Goal: Find specific page/section: Locate item on page

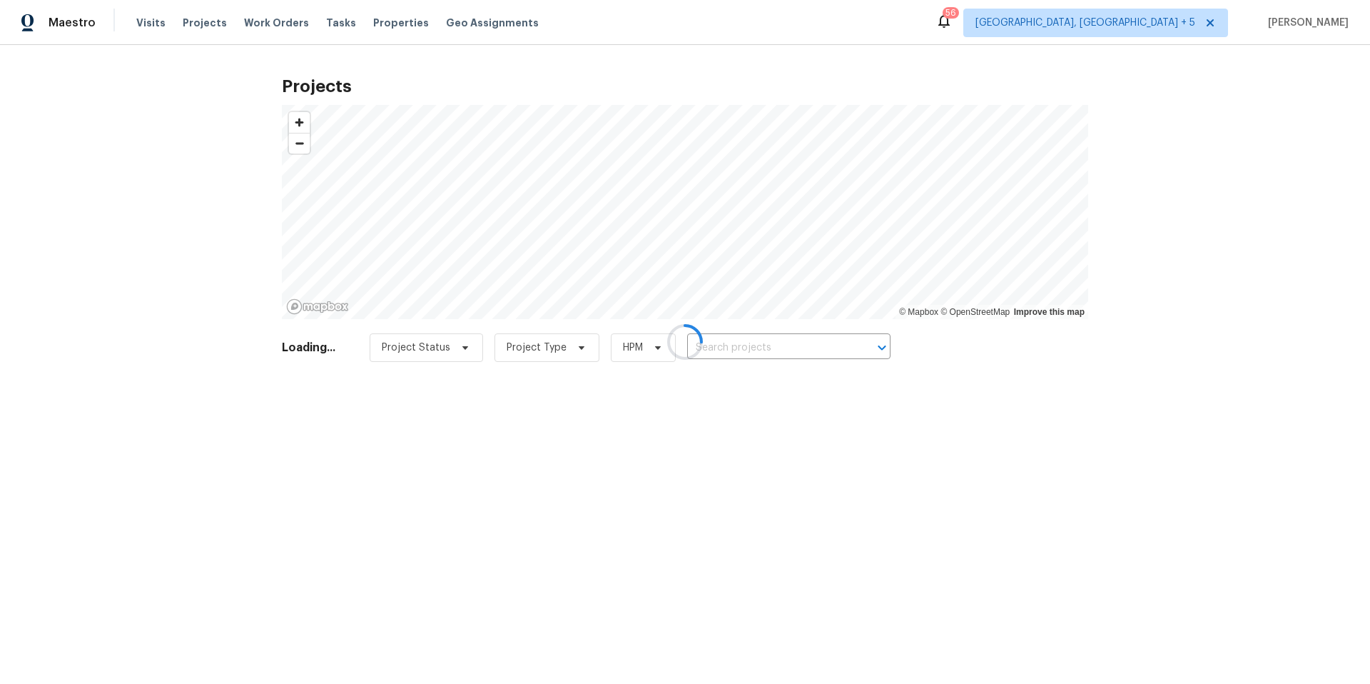
click at [720, 352] on div at bounding box center [685, 342] width 1370 height 684
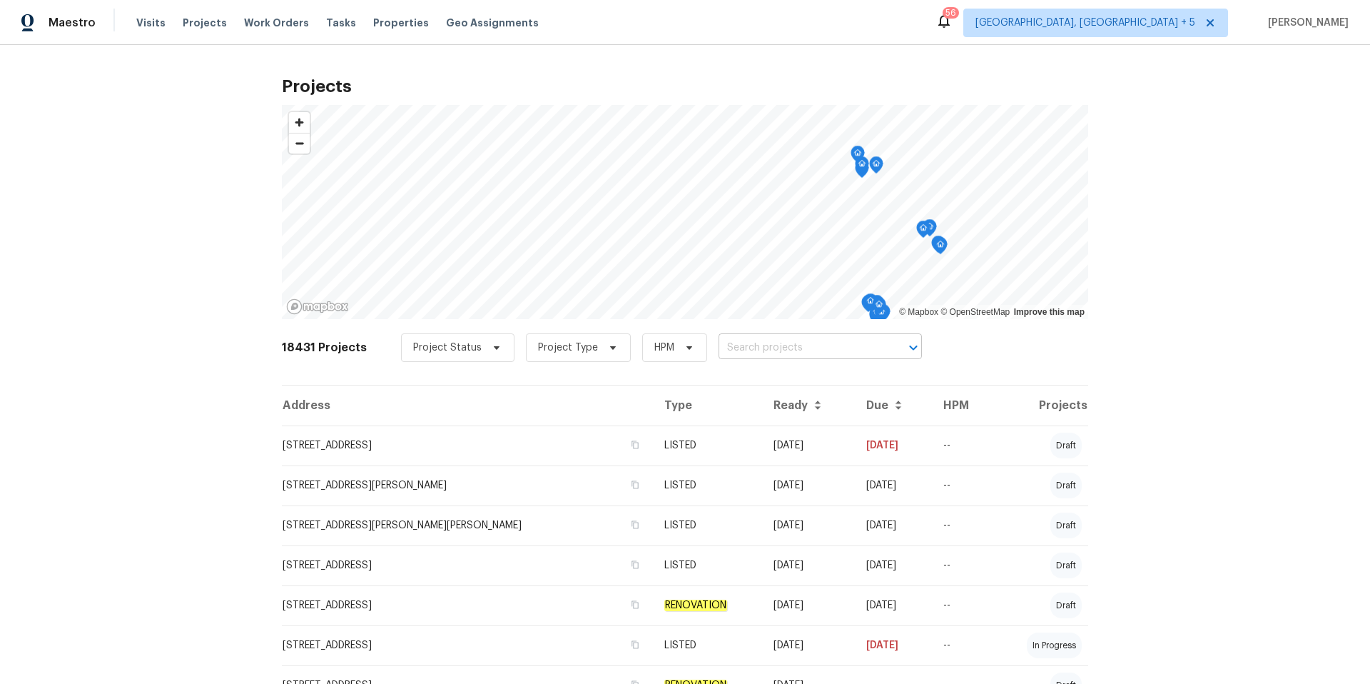
click at [738, 351] on input "text" at bounding box center [800, 348] width 163 height 22
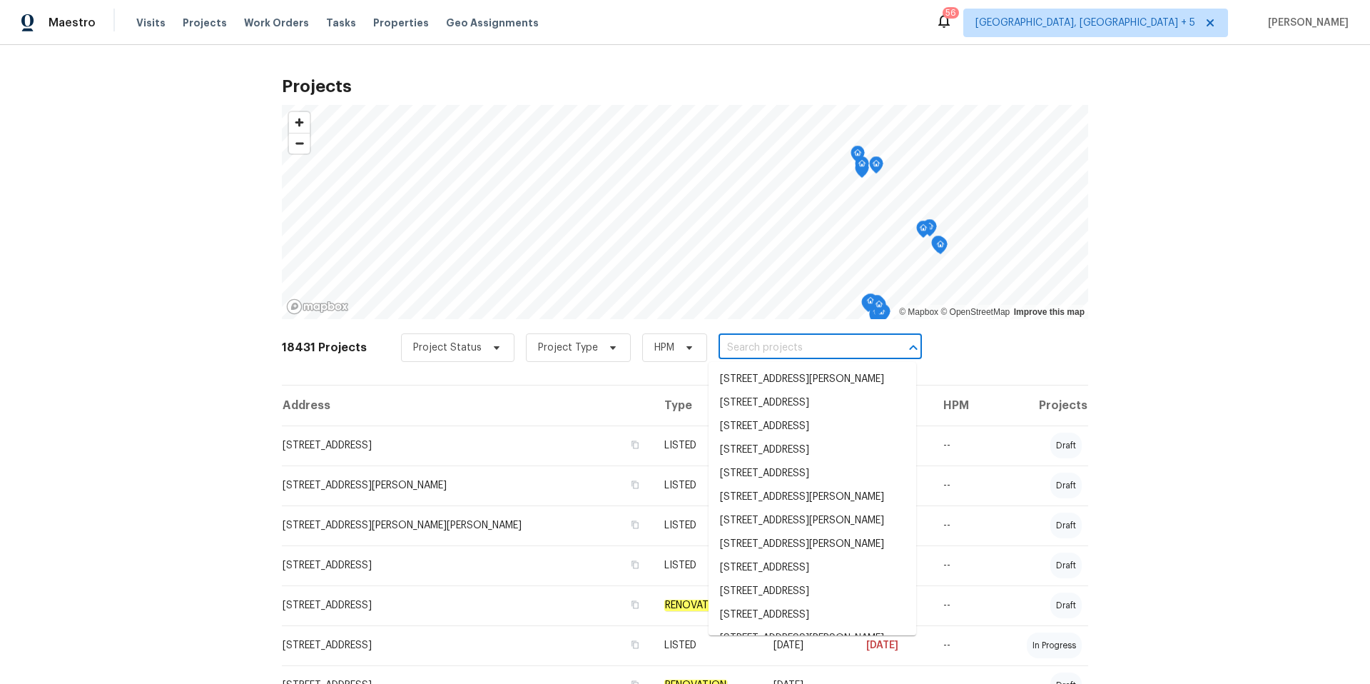
paste input "[STREET_ADDRESS][PERSON_NAME]"
type input "[STREET_ADDRESS][PERSON_NAME]"
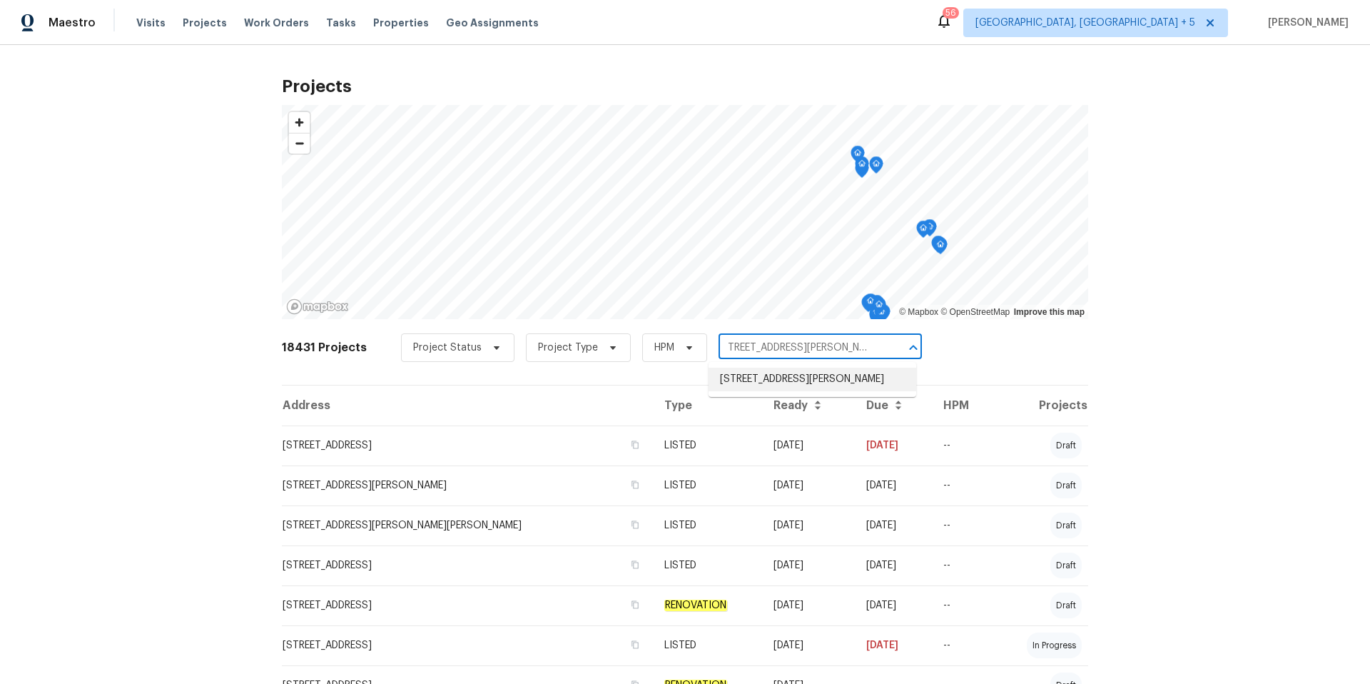
click at [796, 375] on li "[STREET_ADDRESS][PERSON_NAME]" at bounding box center [813, 380] width 208 height 24
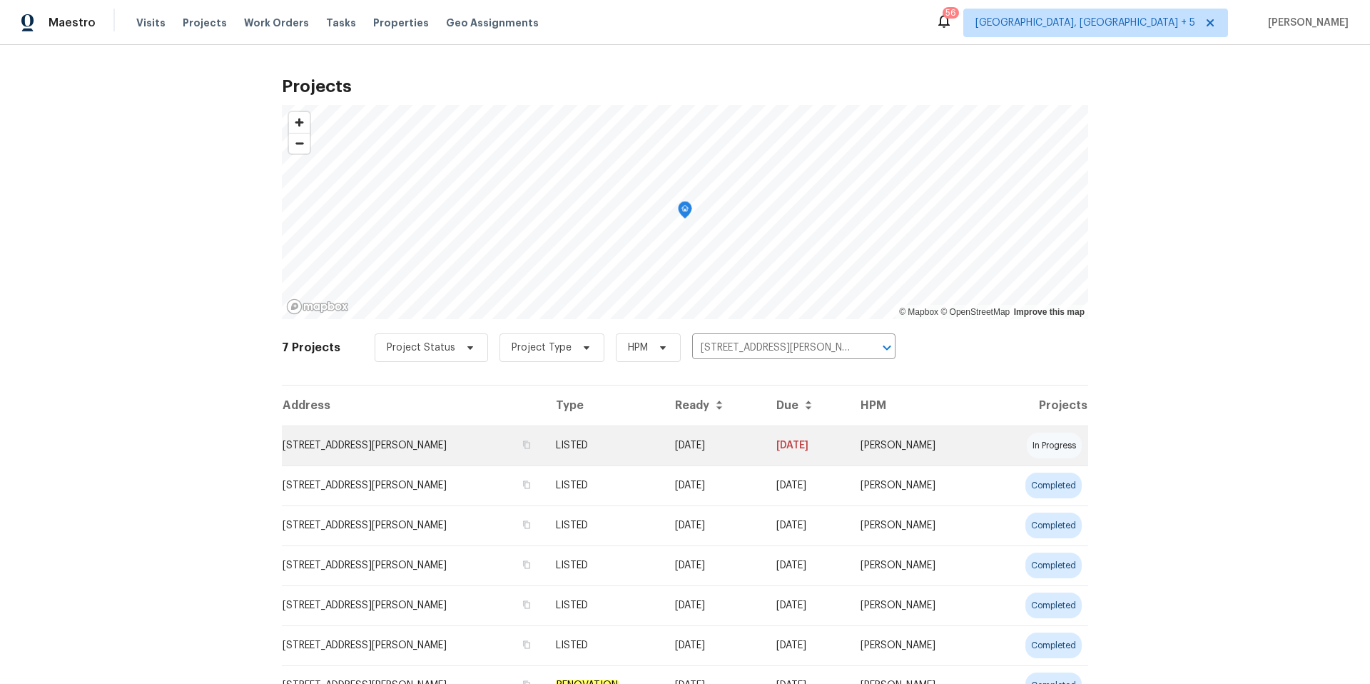
click at [441, 454] on td "[STREET_ADDRESS][PERSON_NAME]" at bounding box center [413, 445] width 263 height 40
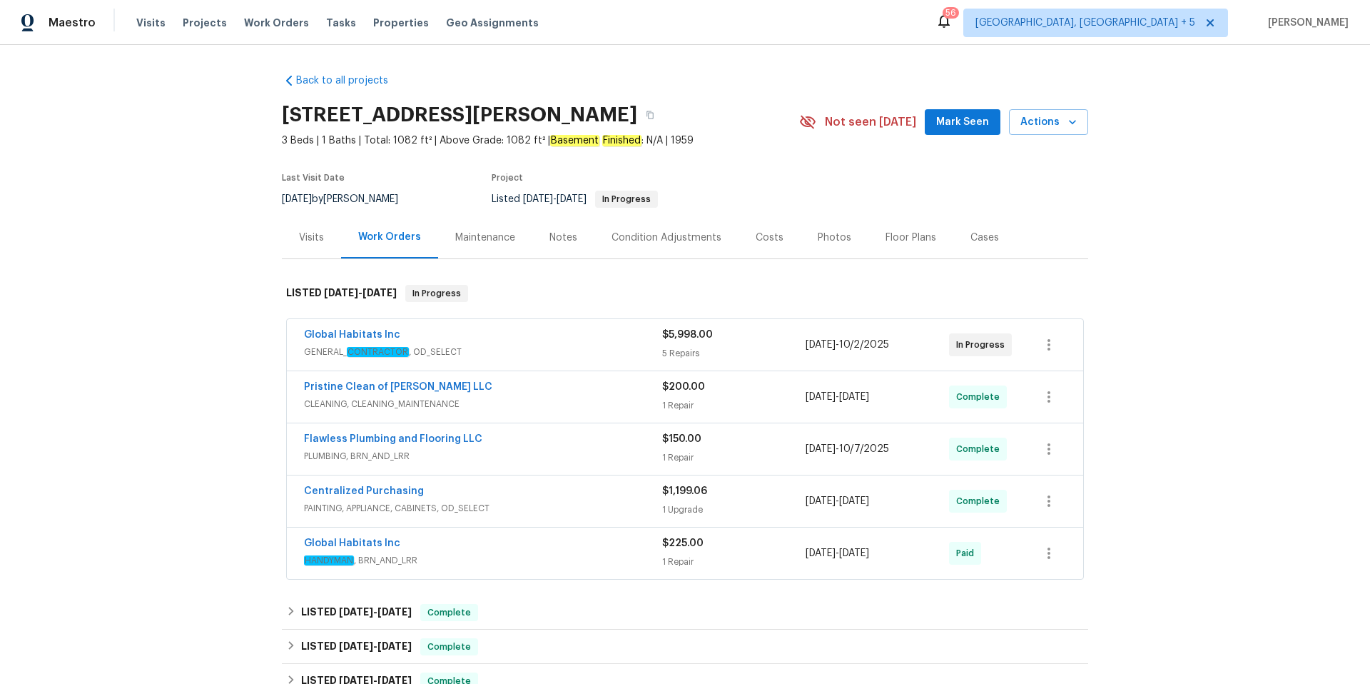
click at [839, 236] on div "Photos" at bounding box center [835, 238] width 34 height 14
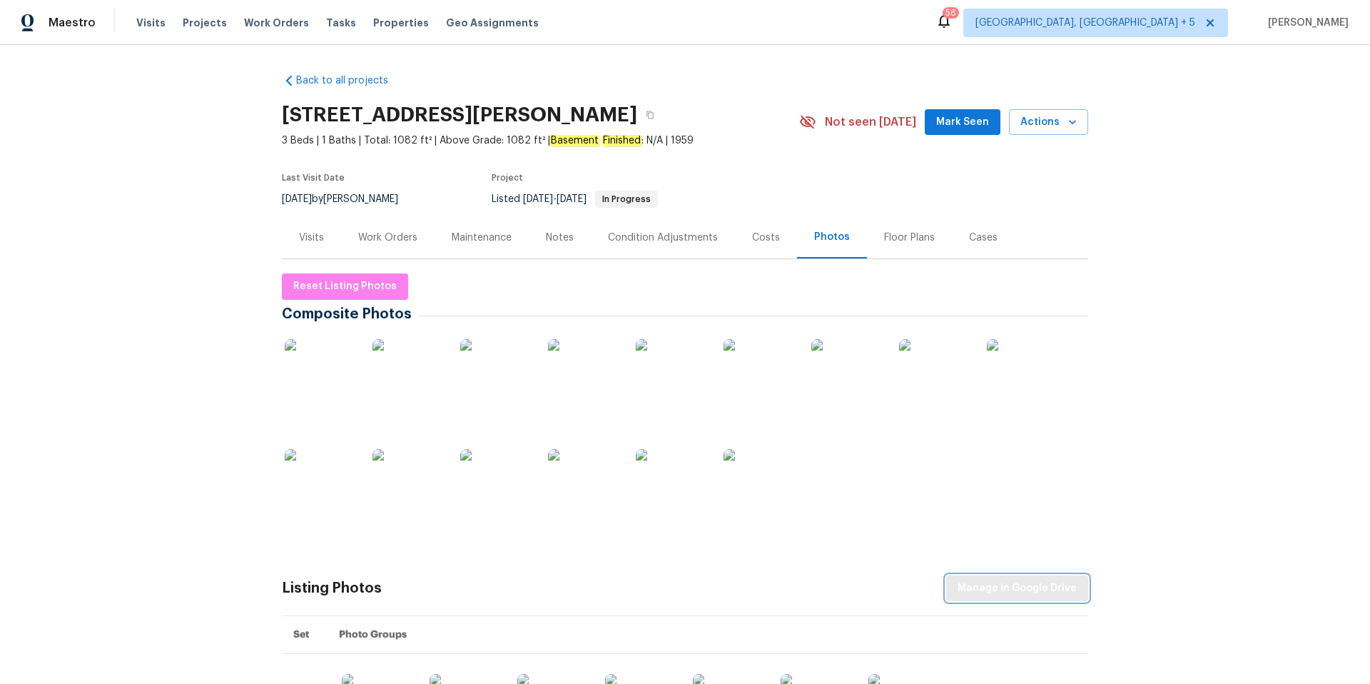
click at [1008, 596] on span "Manage in Google Drive" at bounding box center [1017, 588] width 119 height 18
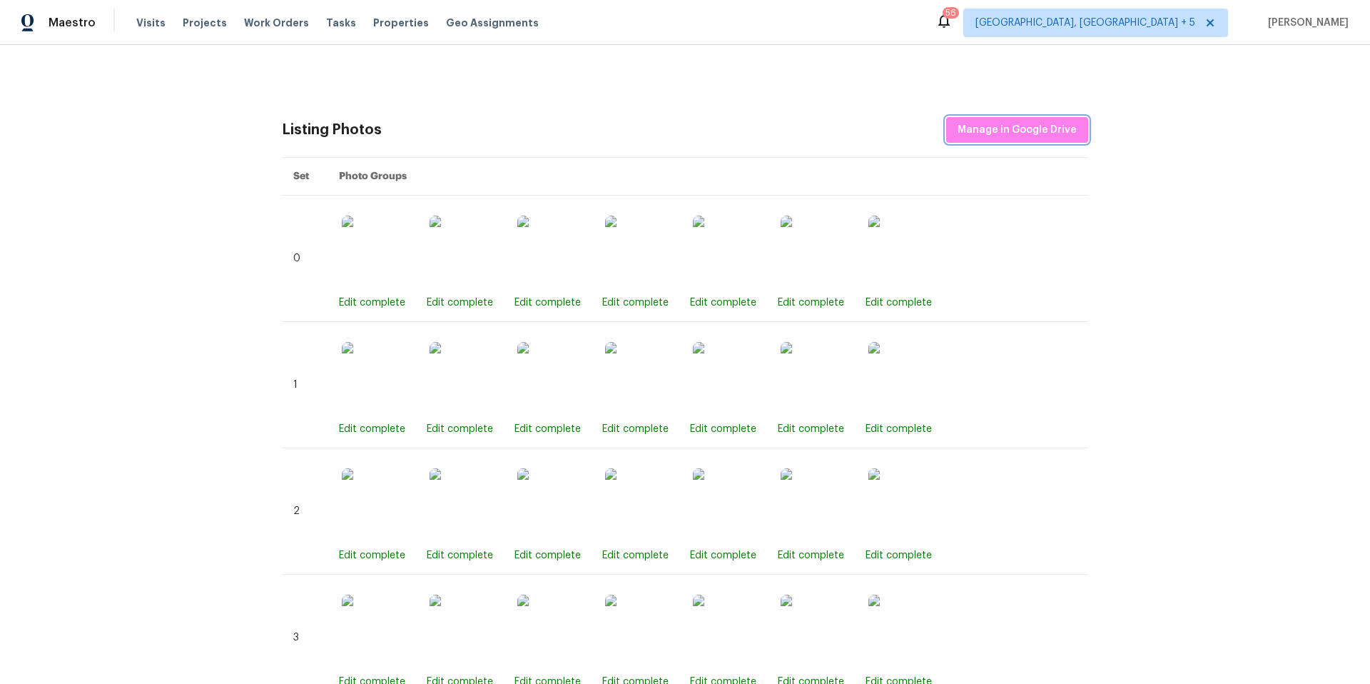
scroll to position [465, 0]
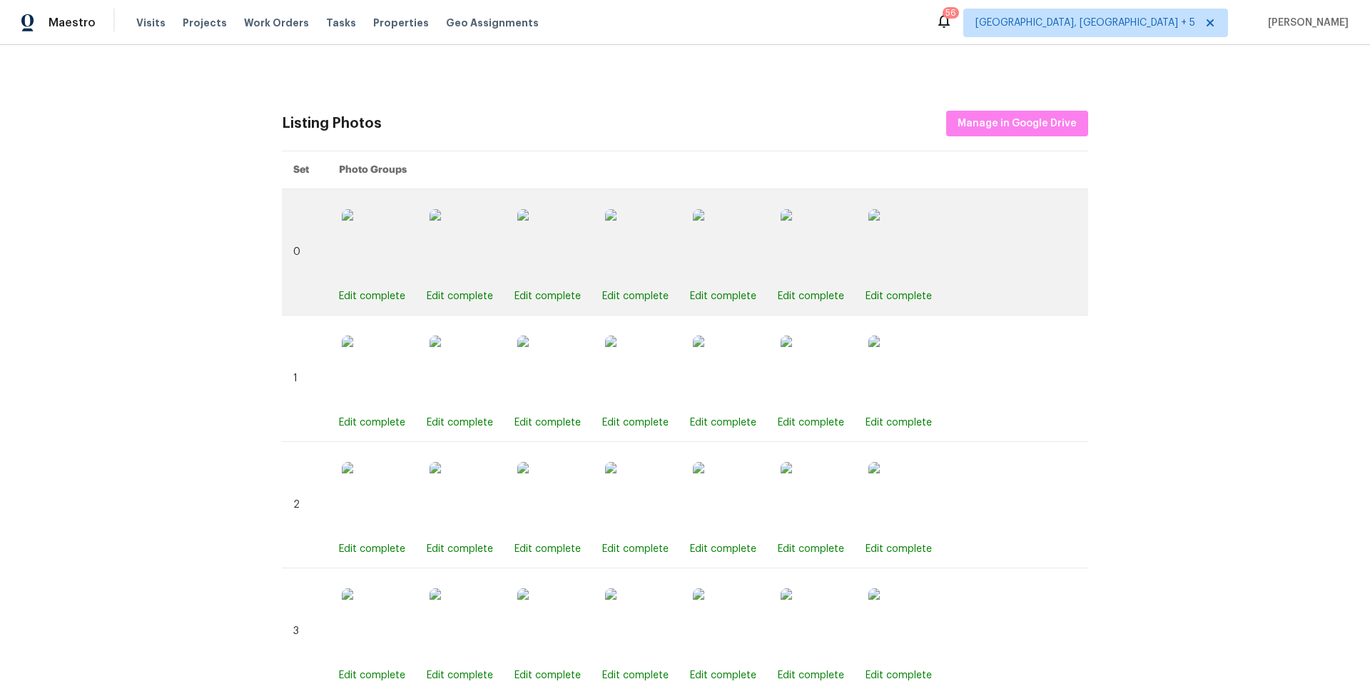
click at [729, 248] on img at bounding box center [728, 244] width 71 height 71
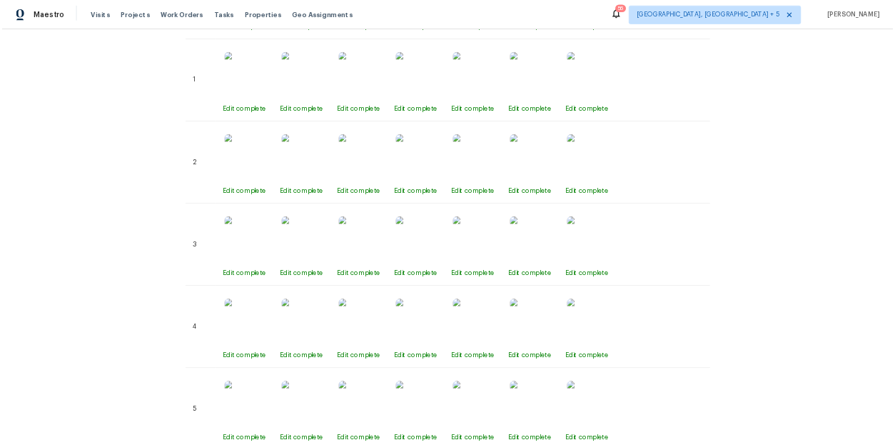
scroll to position [0, 0]
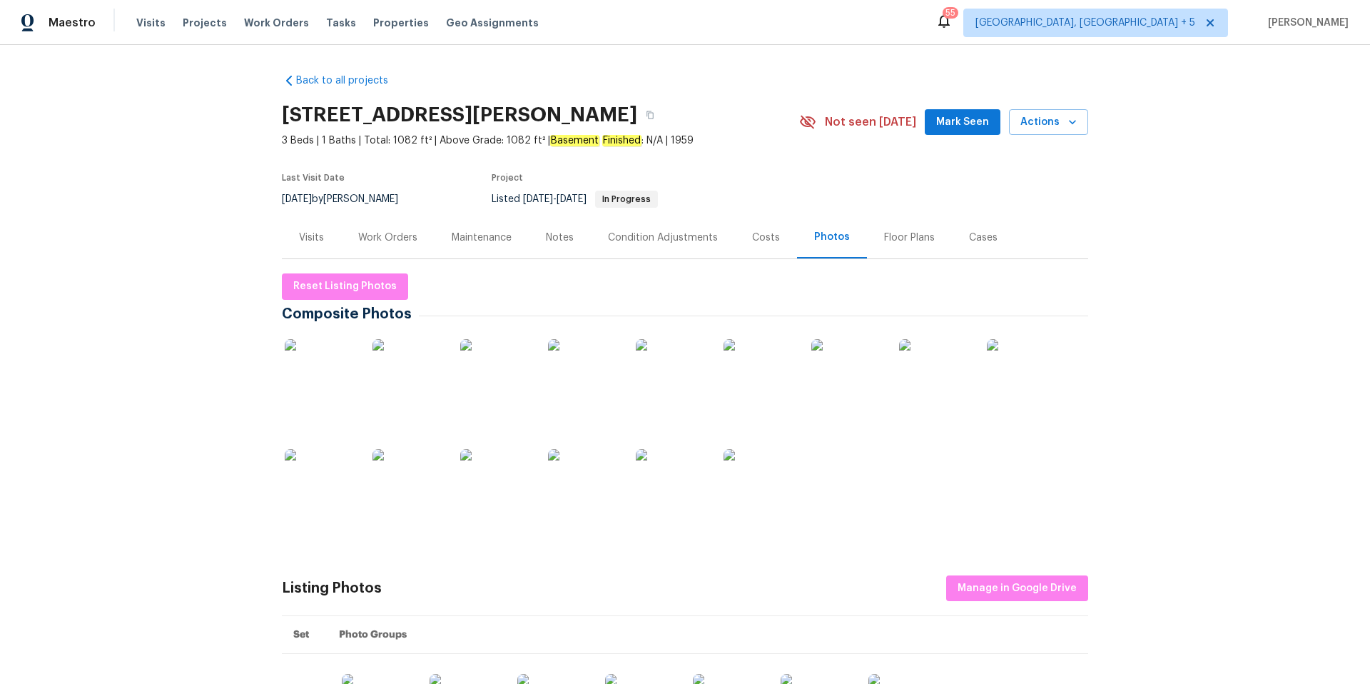
click at [765, 487] on img at bounding box center [759, 484] width 71 height 71
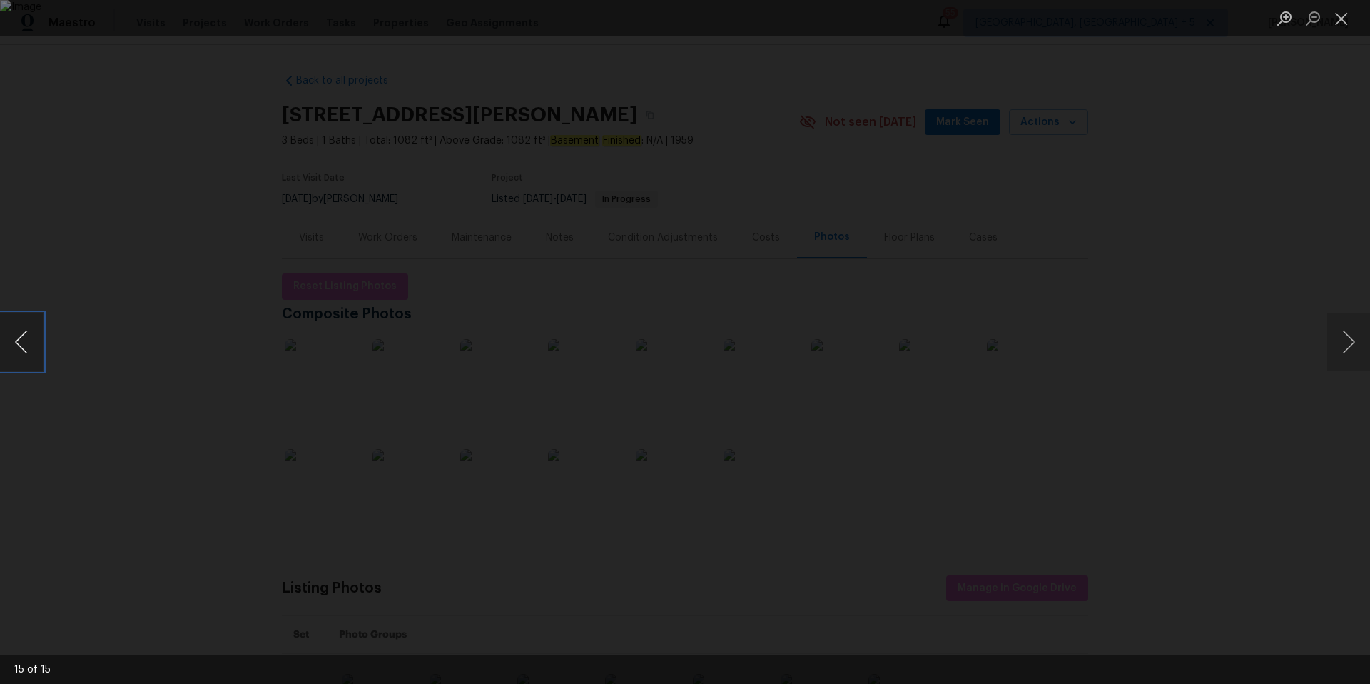
click at [24, 337] on button "Previous image" at bounding box center [21, 341] width 43 height 57
click at [1344, 19] on button "Close lightbox" at bounding box center [1341, 18] width 29 height 25
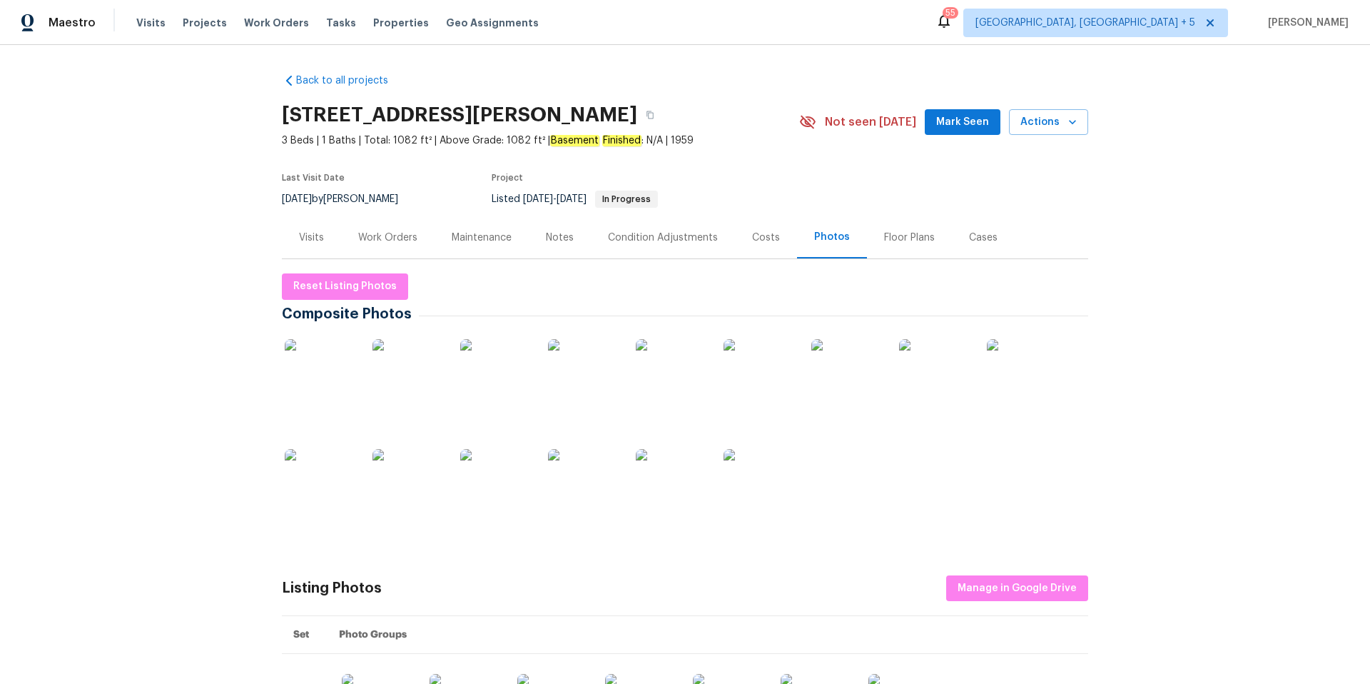
click at [397, 385] on img at bounding box center [408, 374] width 71 height 71
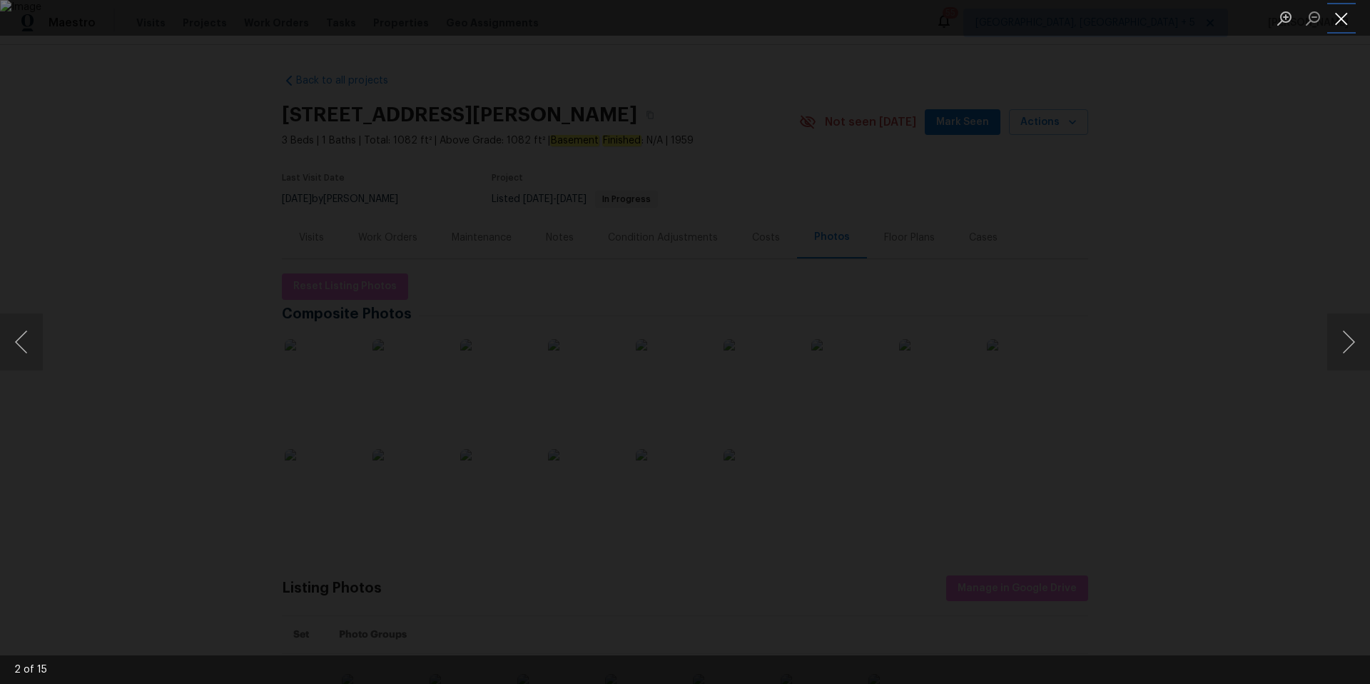
click at [1337, 16] on button "Close lightbox" at bounding box center [1341, 18] width 29 height 25
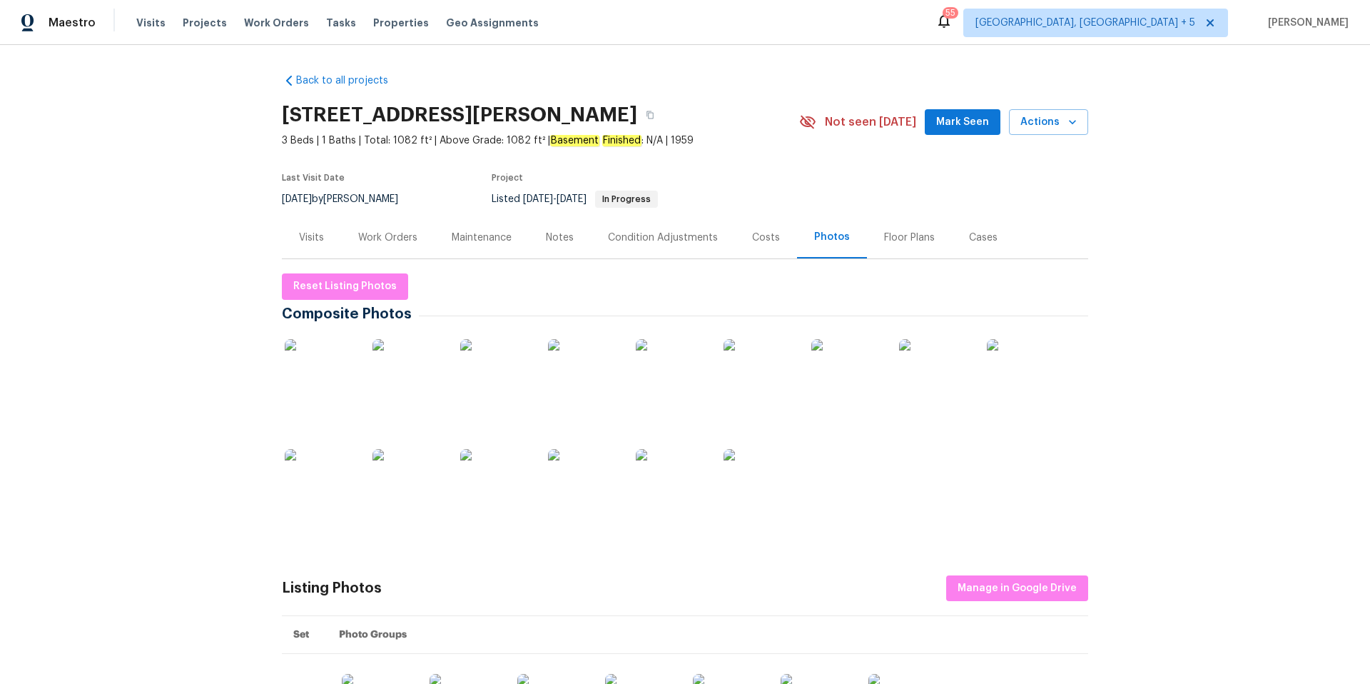
click at [495, 492] on img at bounding box center [495, 484] width 71 height 71
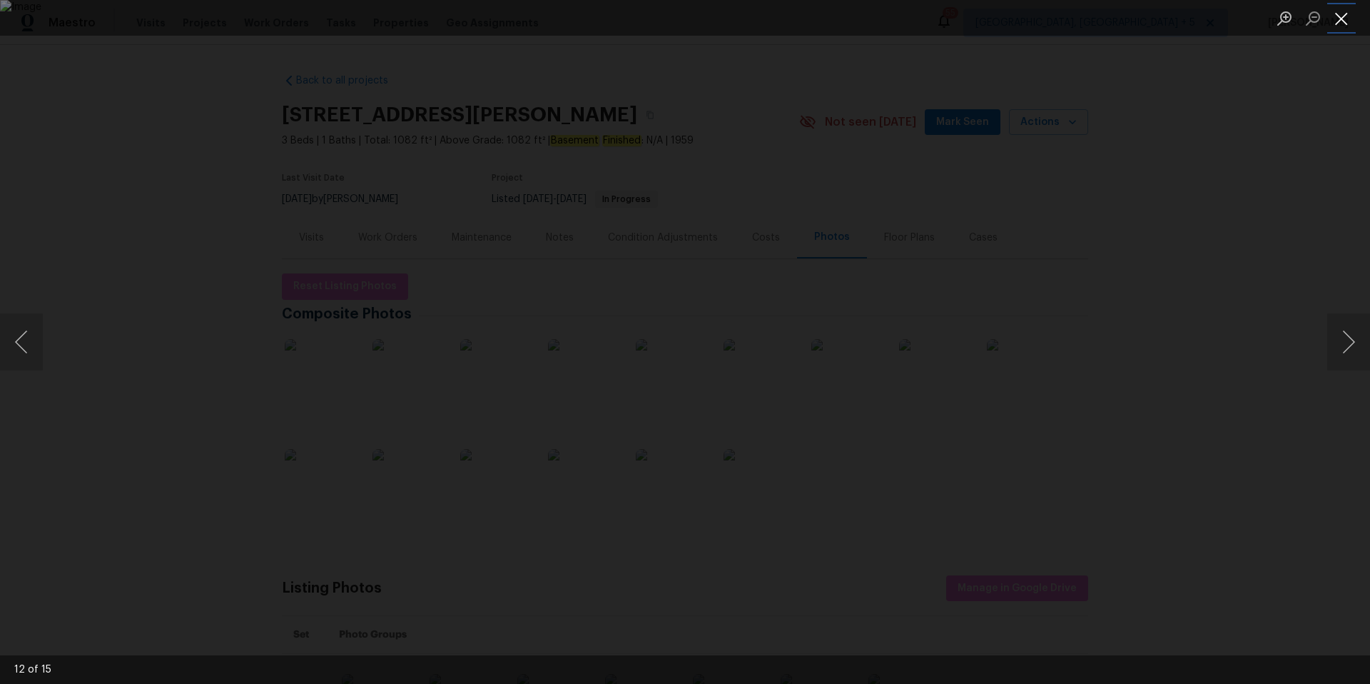
click at [1337, 14] on button "Close lightbox" at bounding box center [1341, 18] width 29 height 25
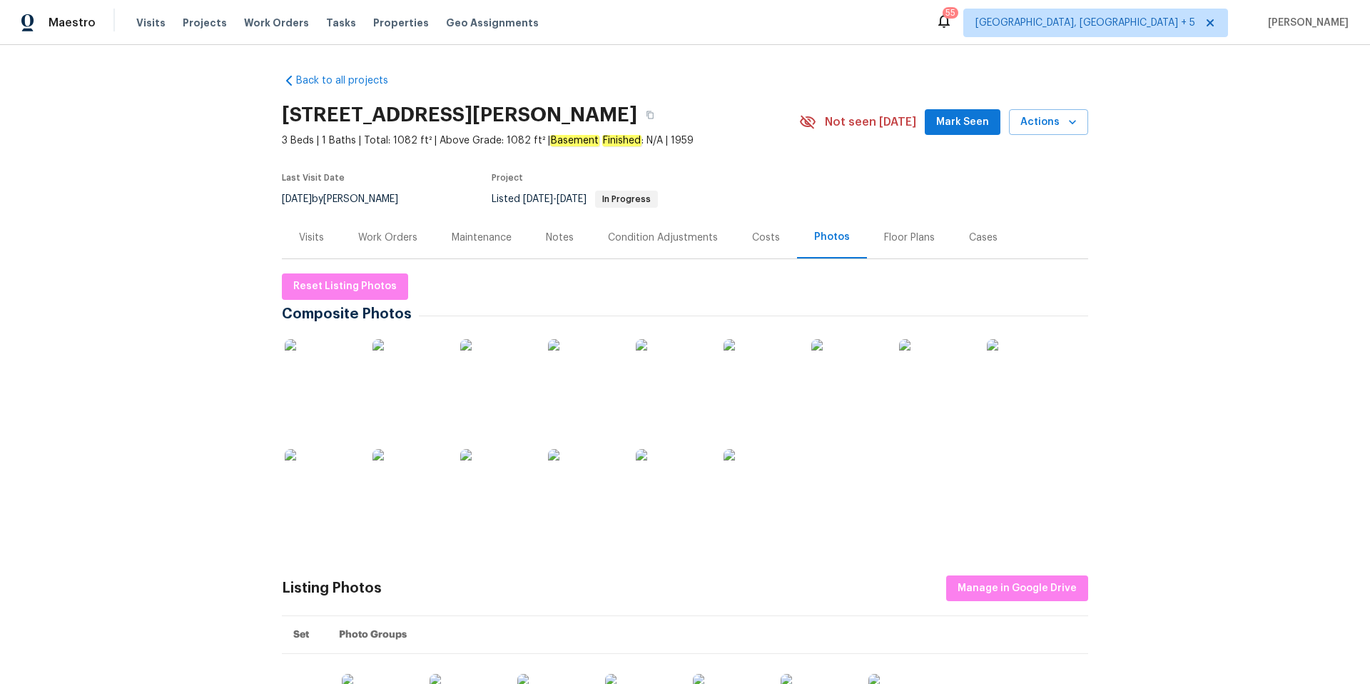
click at [750, 491] on img at bounding box center [759, 484] width 71 height 71
